Goal: Information Seeking & Learning: Check status

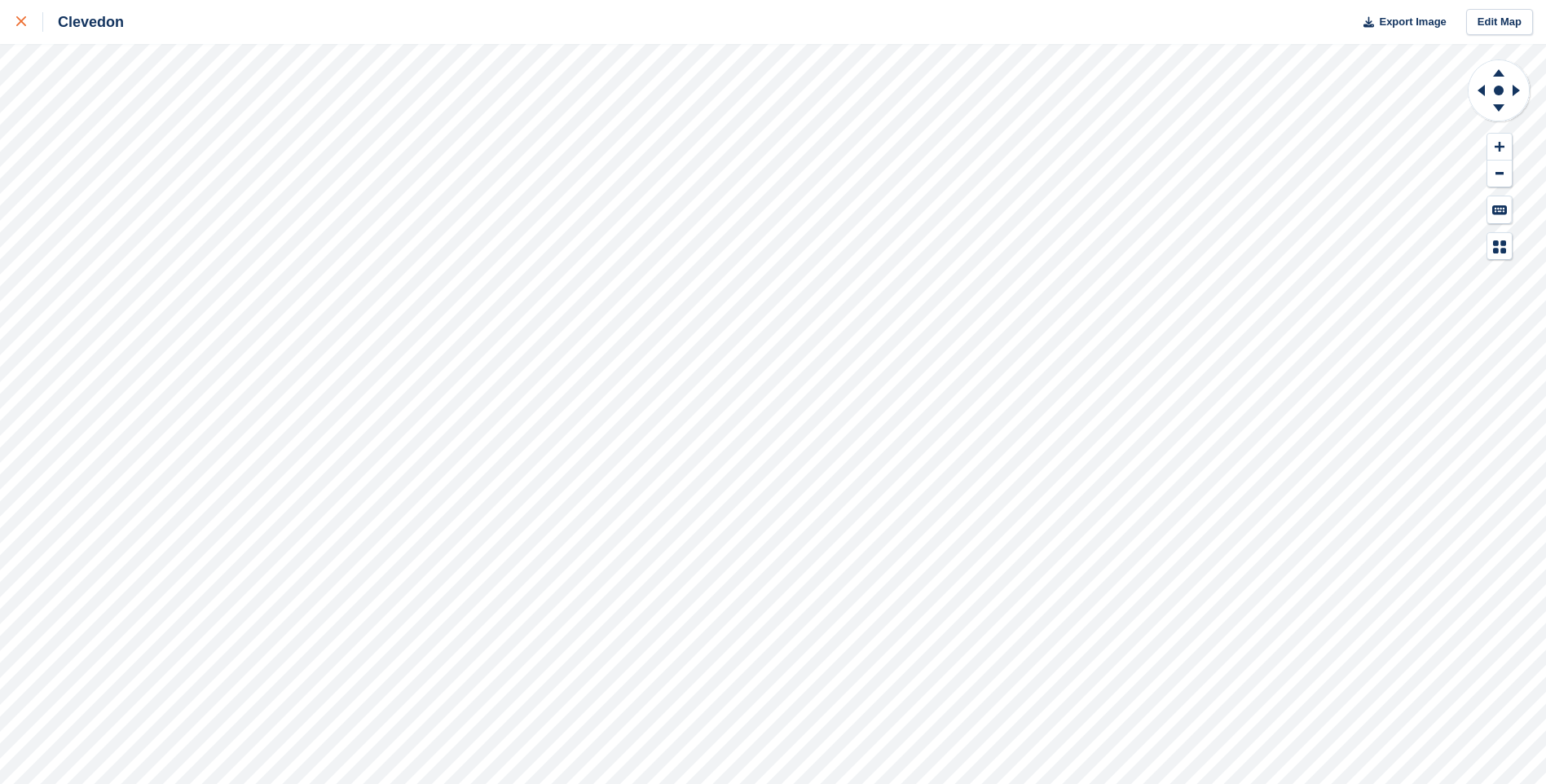
click at [21, 20] on icon at bounding box center [20, 20] width 9 height 9
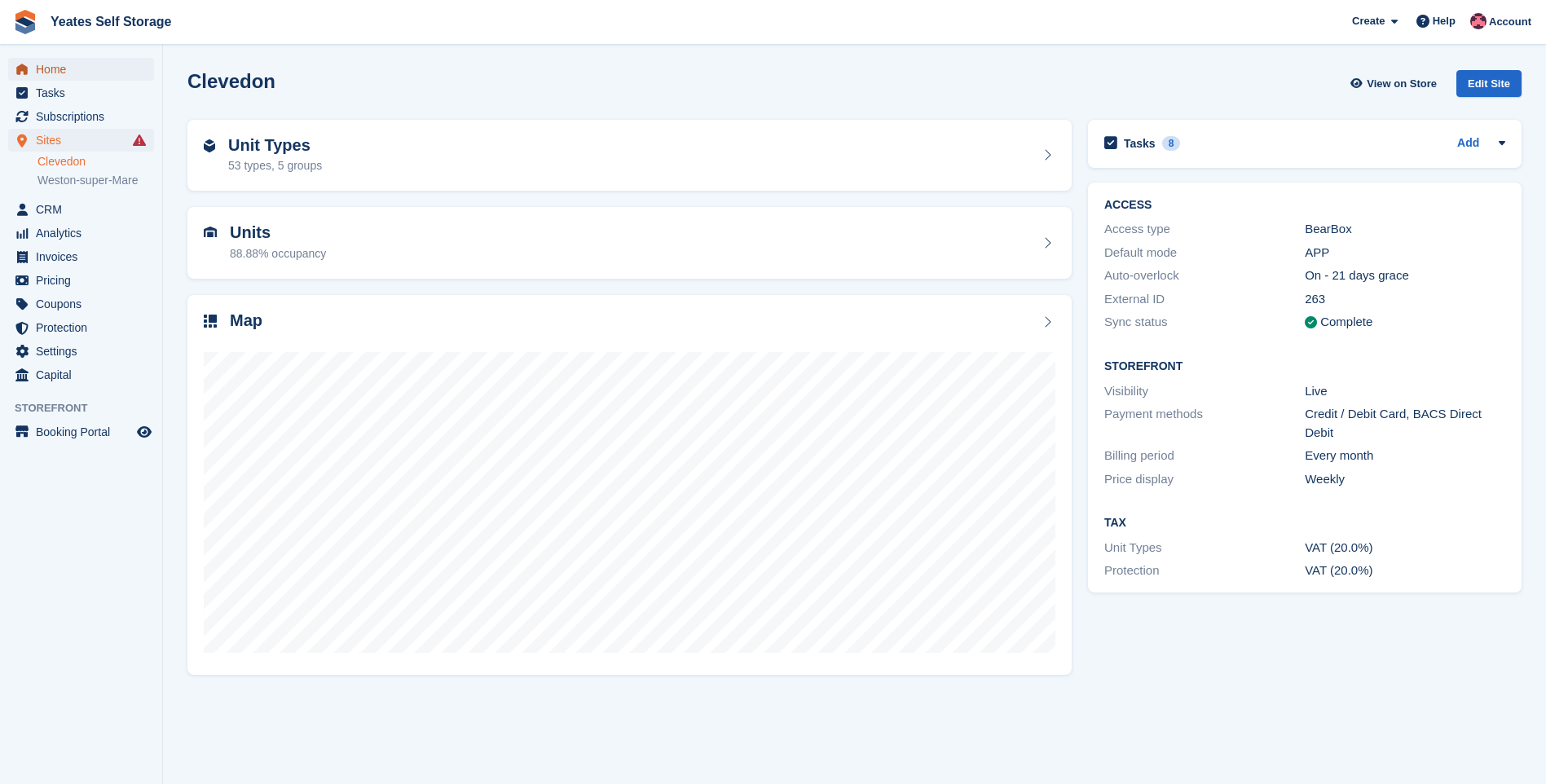
click at [58, 74] on span "Home" at bounding box center [84, 69] width 98 height 23
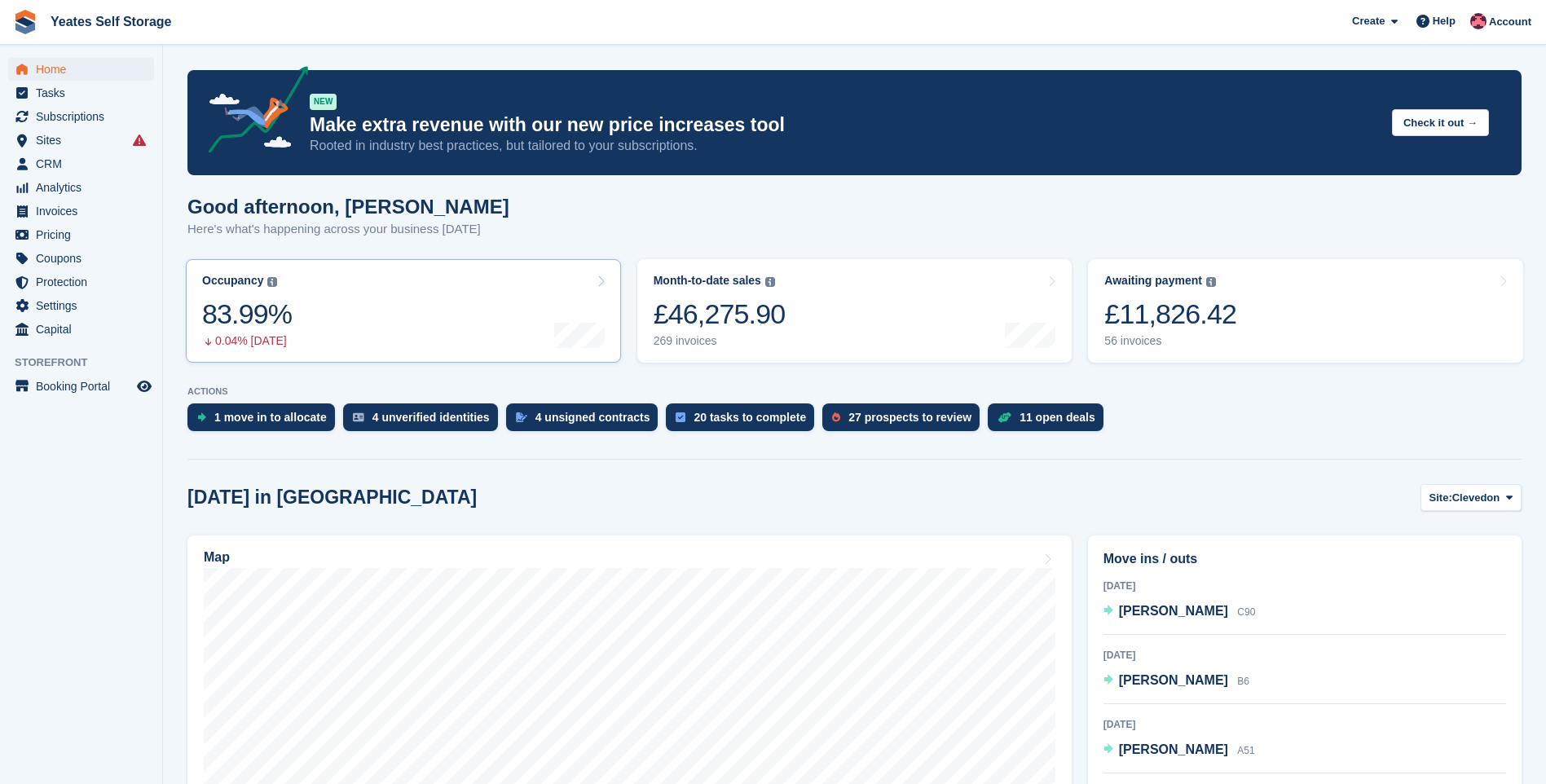
click at [546, 303] on link "Occupancy The percentage of all currently allocated units in terms of area. Inc…" at bounding box center [403, 311] width 435 height 104
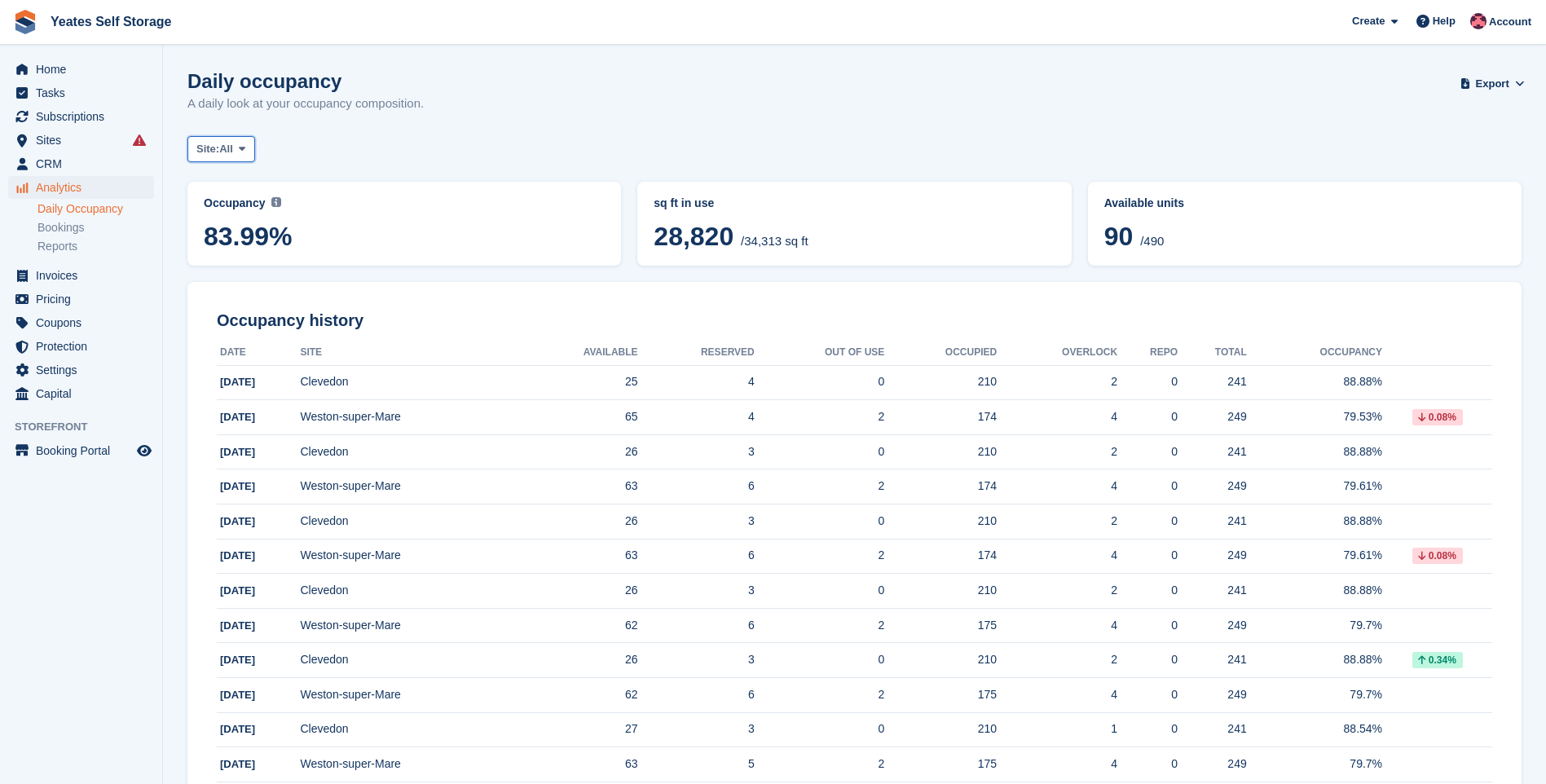
click at [248, 147] on span at bounding box center [242, 149] width 13 height 13
click at [243, 213] on link "Clevedon" at bounding box center [265, 217] width 142 height 29
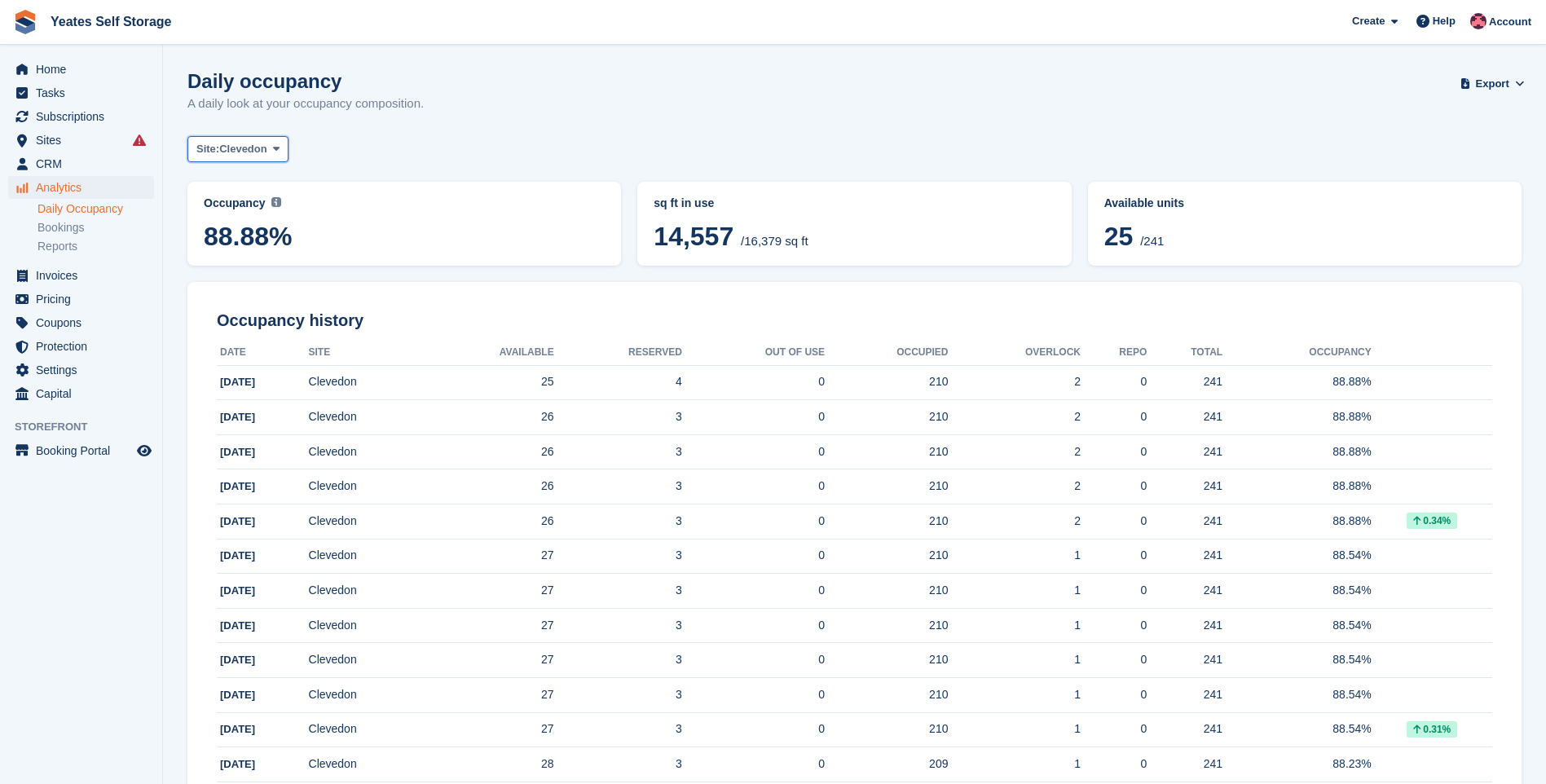
click at [275, 151] on icon at bounding box center [276, 149] width 7 height 10
click at [247, 247] on link "Weston-super-Mare" at bounding box center [265, 246] width 142 height 29
